Goal: Book appointment/travel/reservation

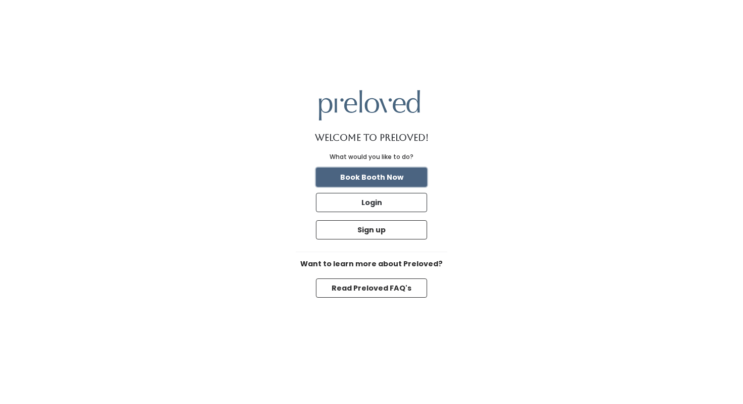
click at [346, 181] on button "Book Booth Now" at bounding box center [371, 176] width 111 height 19
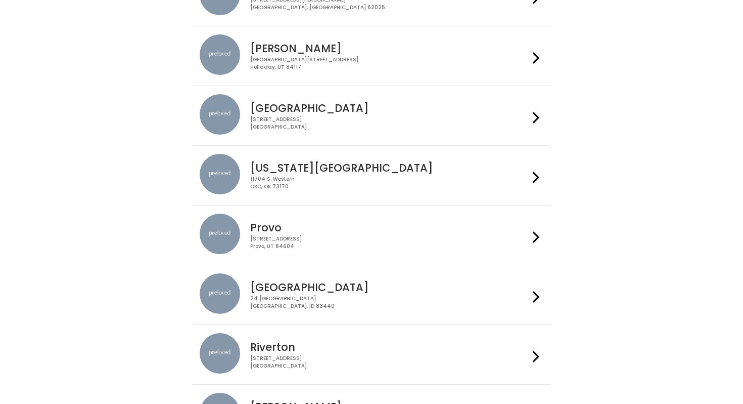
scroll to position [202, 0]
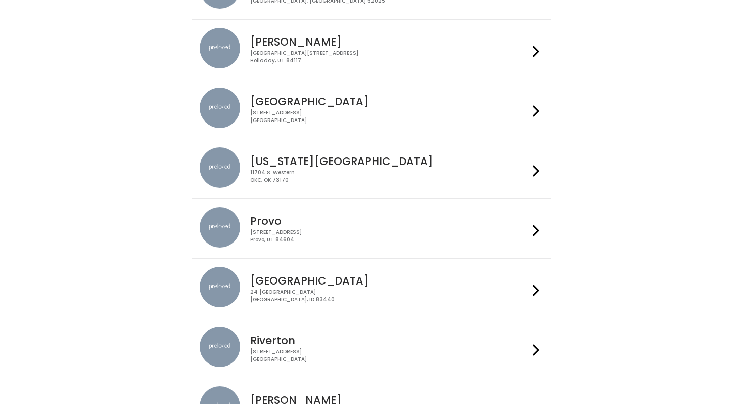
click at [355, 215] on h4 "Provo" at bounding box center [389, 221] width 278 height 12
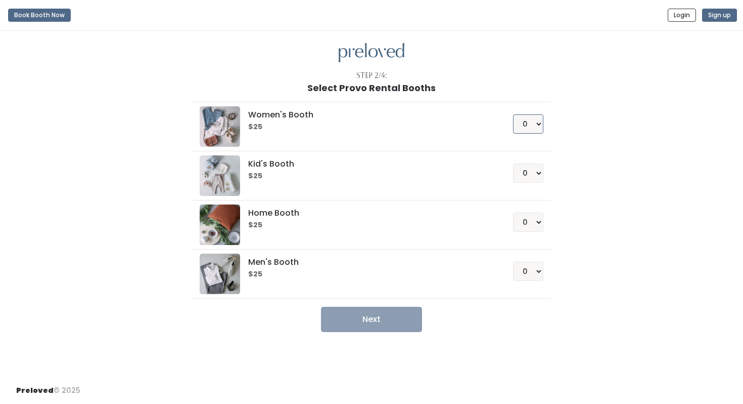
click at [530, 117] on select "0 1 2 3 4" at bounding box center [528, 123] width 30 height 19
select select "1"
click at [513, 114] on select "0 1 2 3 4" at bounding box center [528, 123] width 30 height 19
click at [386, 324] on button "Next" at bounding box center [371, 318] width 101 height 25
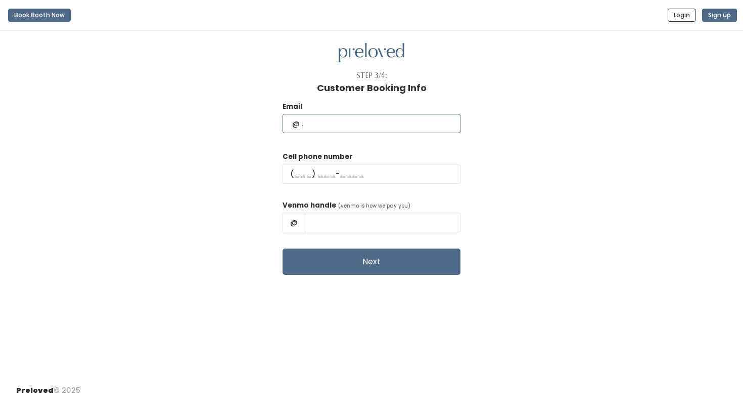
click at [342, 120] on input "text" at bounding box center [372, 123] width 178 height 19
type input "[EMAIL_ADDRESS][DOMAIN_NAME]"
click at [355, 170] on input "text" at bounding box center [372, 173] width 178 height 19
type input "[PHONE_NUMBER]"
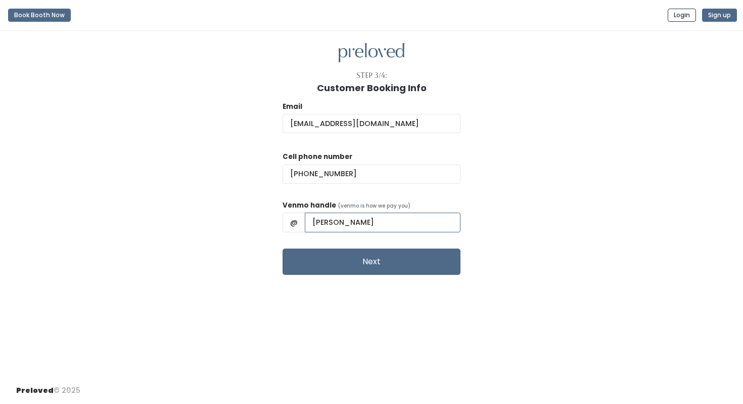
click at [351, 219] on input "[PERSON_NAME]" at bounding box center [383, 221] width 156 height 19
type input "LizStroud"
click at [453, 217] on div "Email [EMAIL_ADDRESS][DOMAIN_NAME] Cell phone number [PHONE_NUMBER] Venmo handl…" at bounding box center [371, 184] width 711 height 182
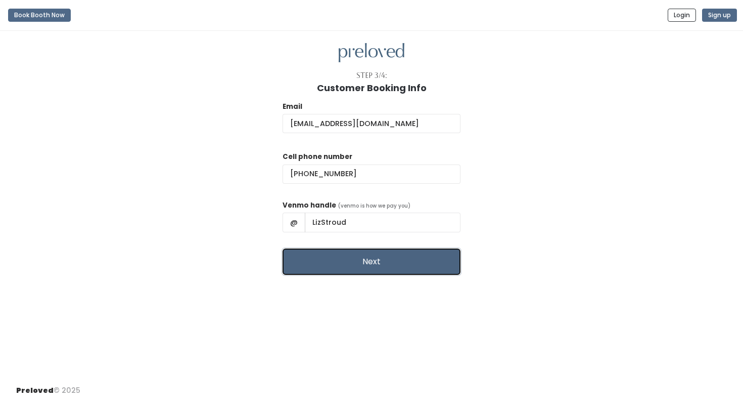
click at [401, 264] on button "Next" at bounding box center [372, 261] width 178 height 26
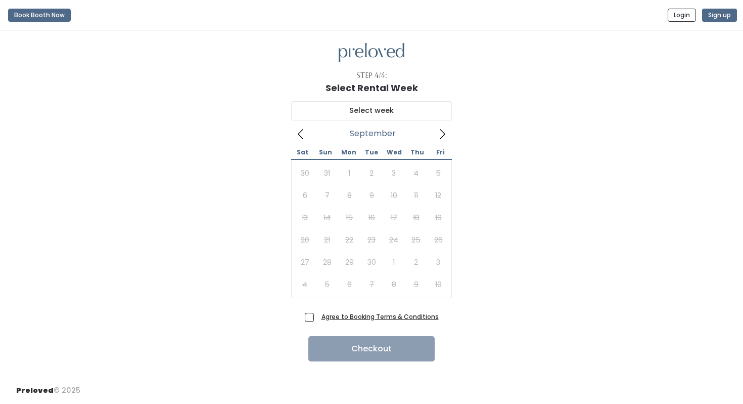
click at [442, 139] on icon at bounding box center [442, 133] width 11 height 11
